Goal: Register for event/course

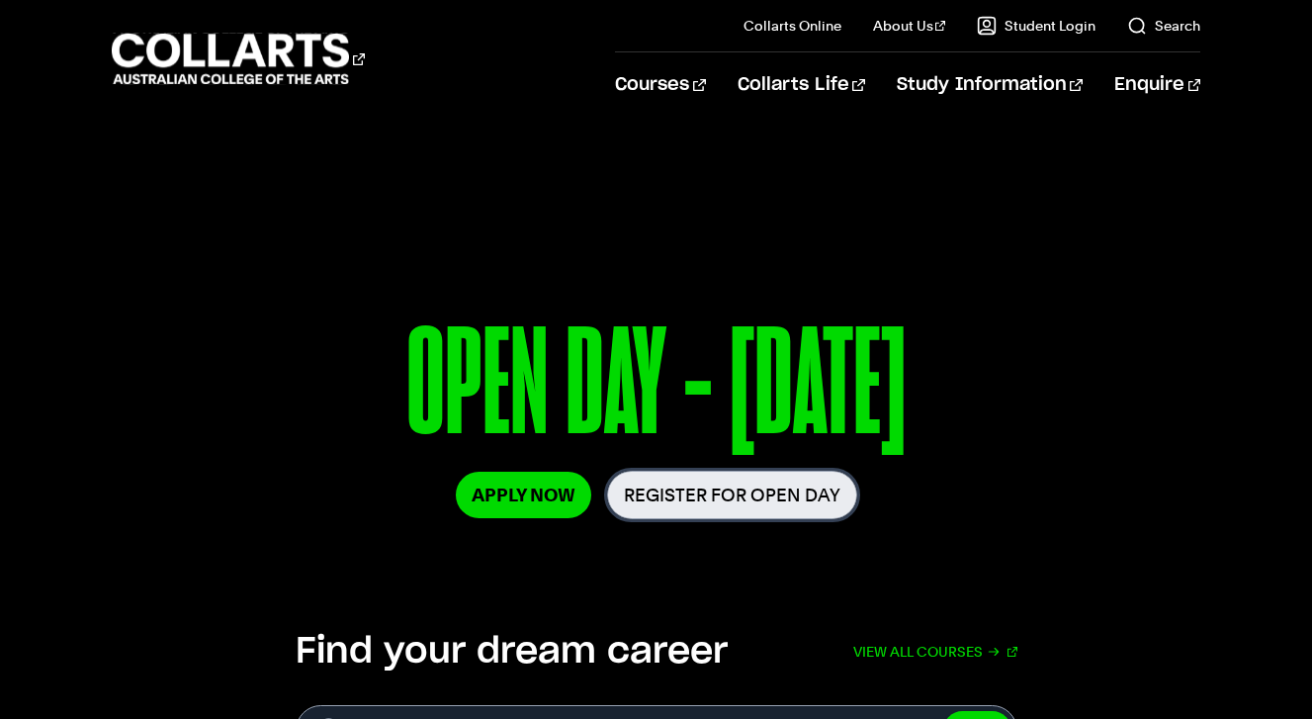
click at [768, 498] on link "Register for Open Day" at bounding box center [732, 495] width 250 height 48
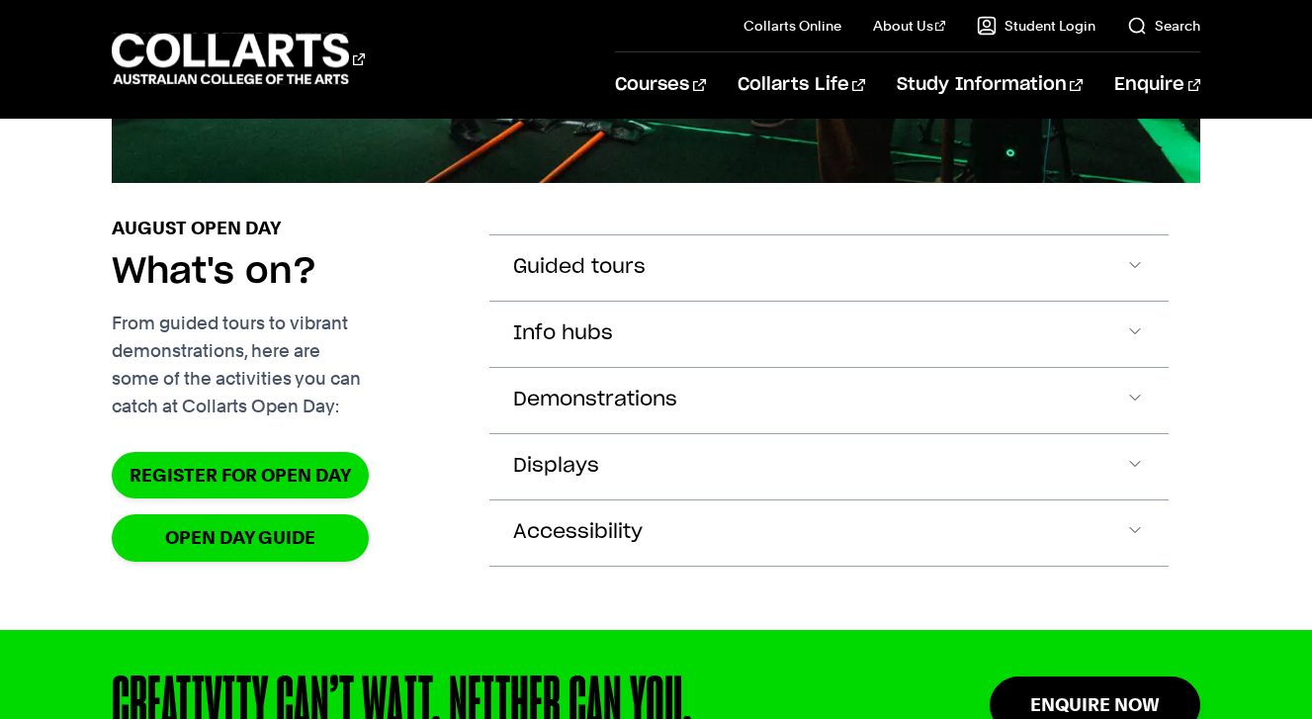
scroll to position [1887, 0]
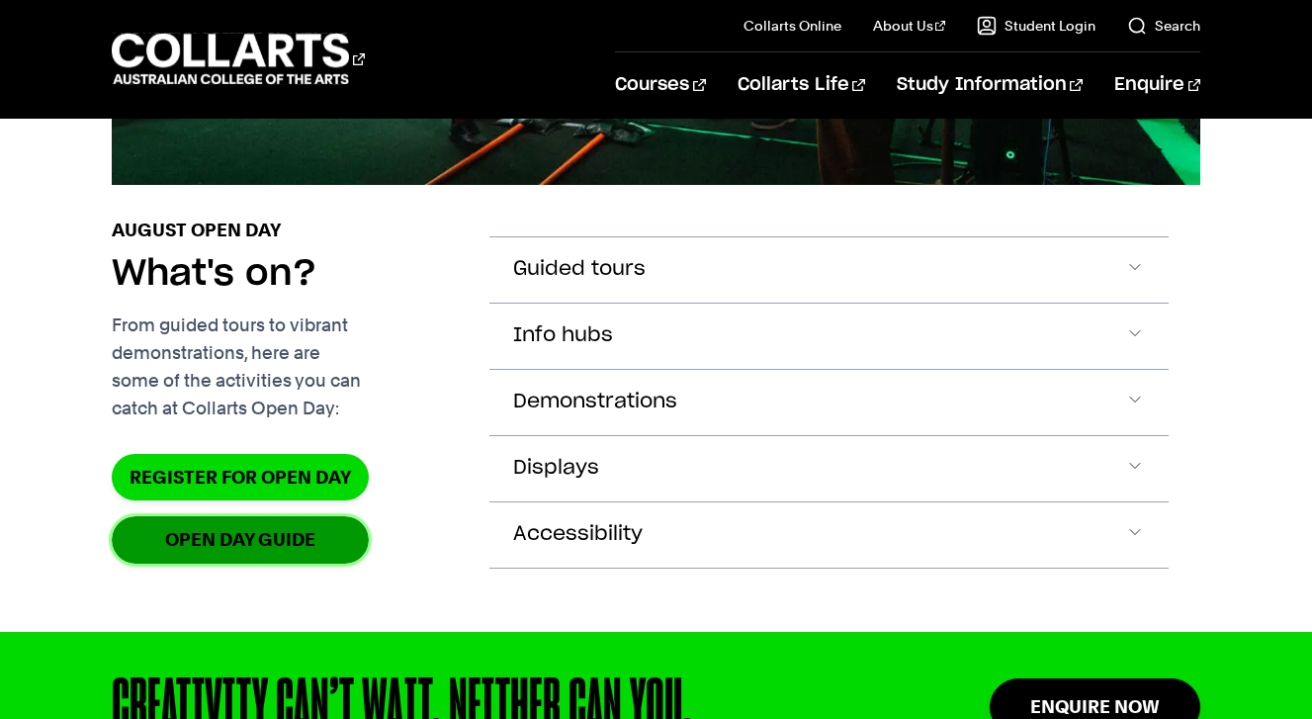
click at [354, 563] on link "OPEN DAY GUIDE" at bounding box center [240, 539] width 257 height 46
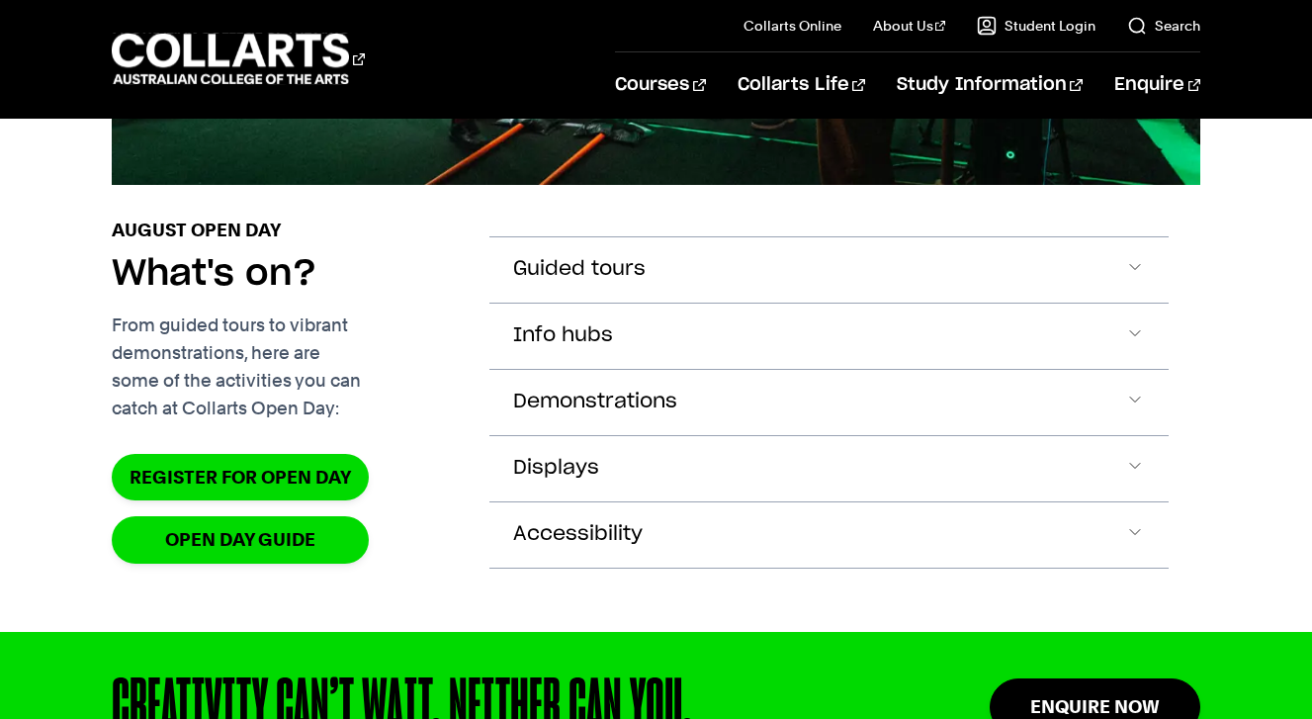
click at [414, 422] on p "From guided tours to vibrant demonstrations, here are some of the activities yo…" at bounding box center [285, 366] width 346 height 111
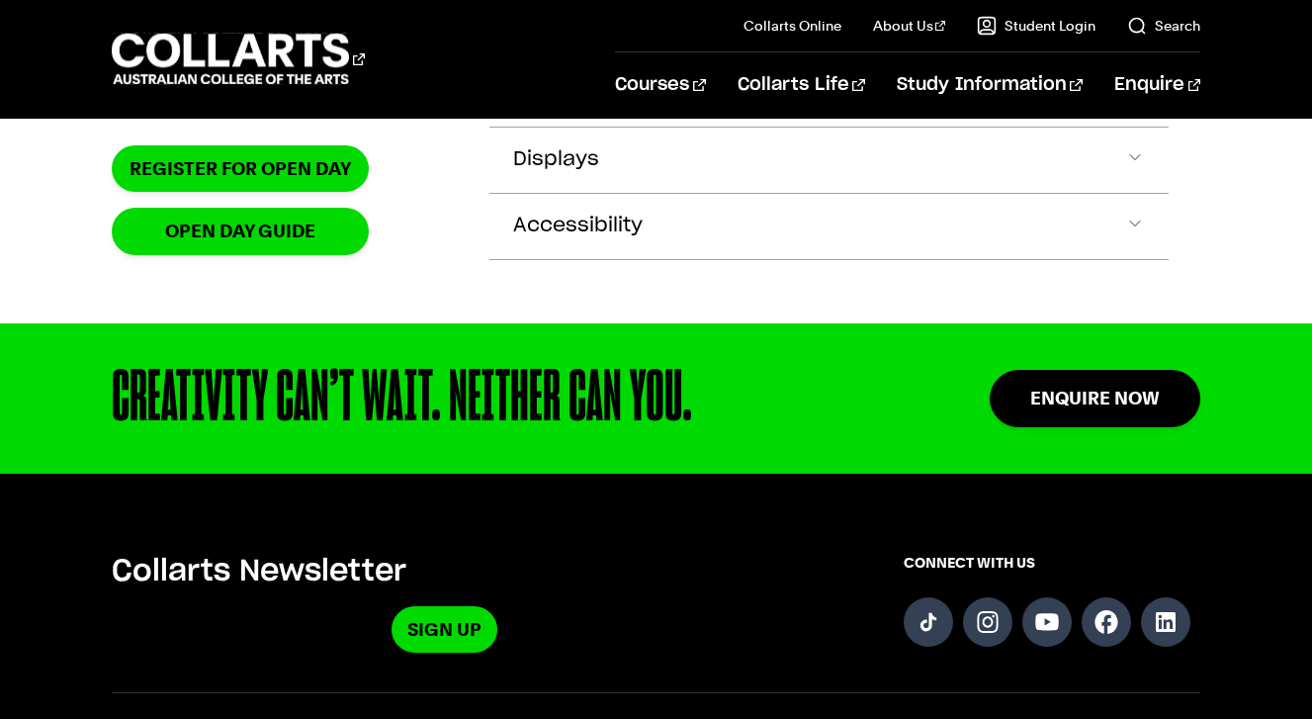
scroll to position [2076, 0]
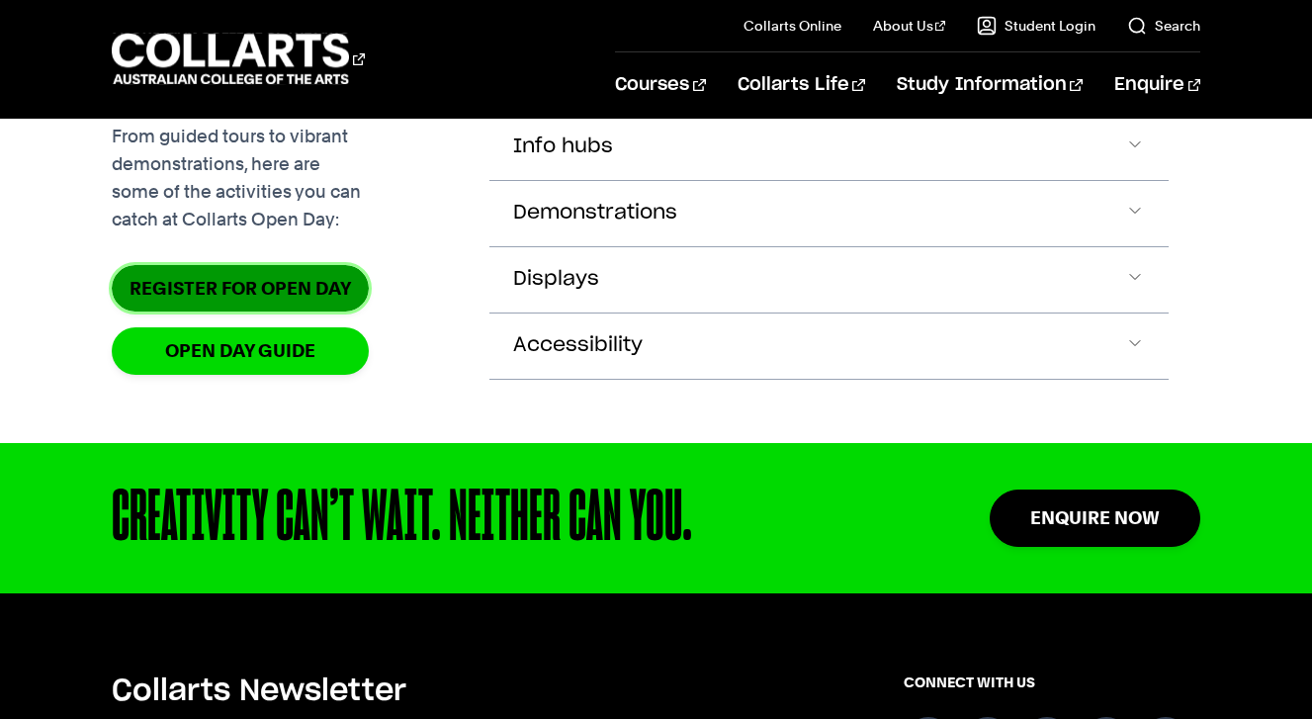
click at [285, 311] on link "Register for Open Day" at bounding box center [240, 288] width 257 height 46
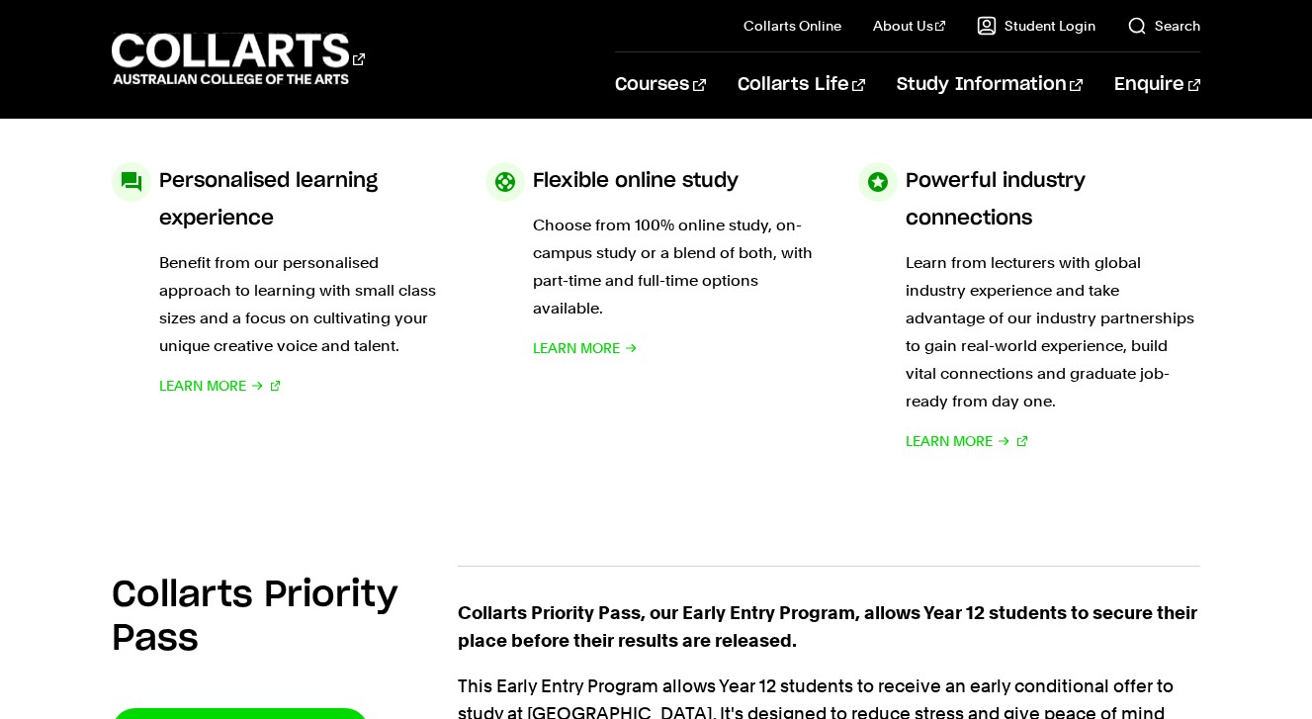
scroll to position [1077, 0]
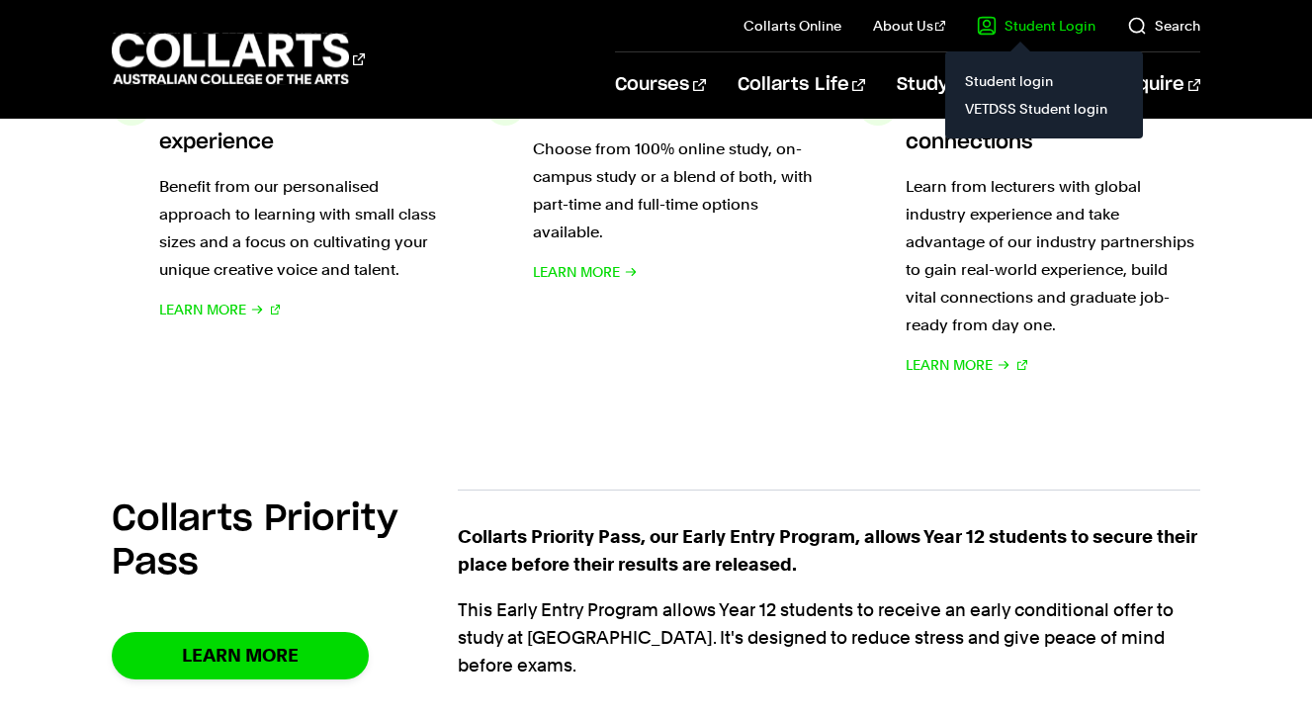
click at [1054, 27] on link "Student Login" at bounding box center [1036, 26] width 119 height 20
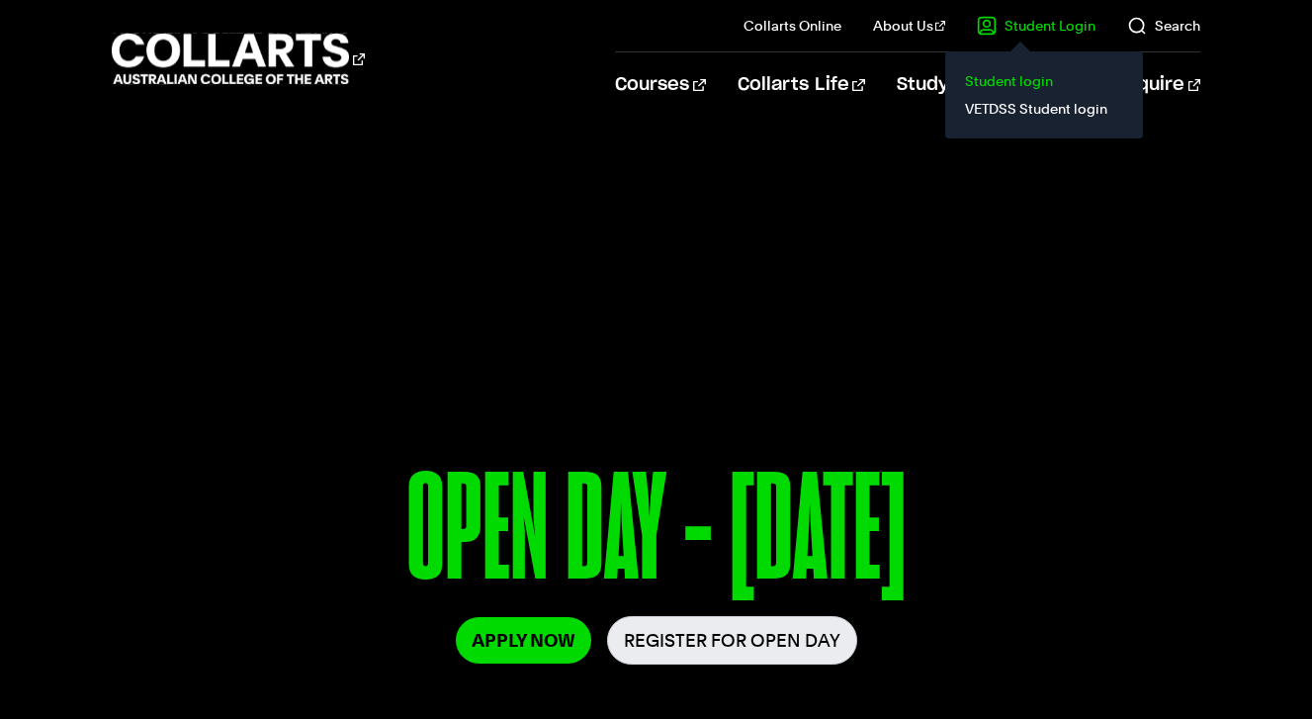
click at [1025, 76] on link "Student login" at bounding box center [1044, 81] width 166 height 28
